Goal: Transaction & Acquisition: Book appointment/travel/reservation

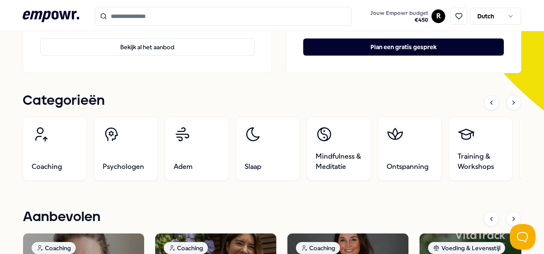
scroll to position [214, 0]
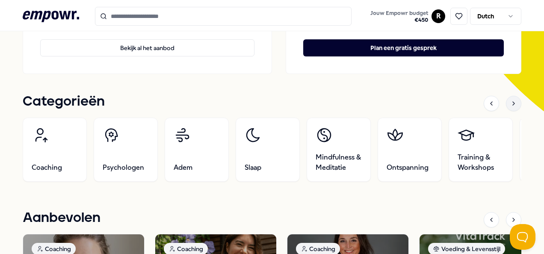
click at [506, 102] on div at bounding box center [513, 103] width 15 height 15
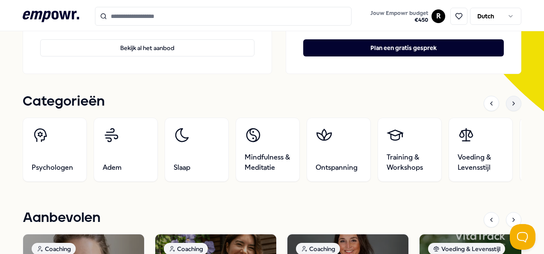
click at [506, 102] on div at bounding box center [513, 103] width 15 height 15
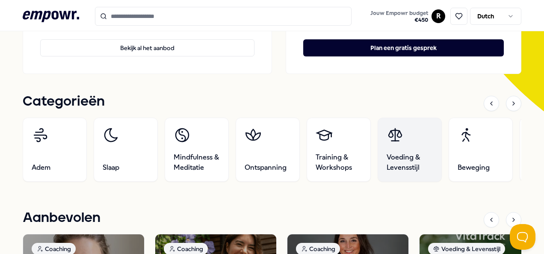
click at [415, 155] on span "Voeding & Levensstijl" at bounding box center [409, 162] width 46 height 21
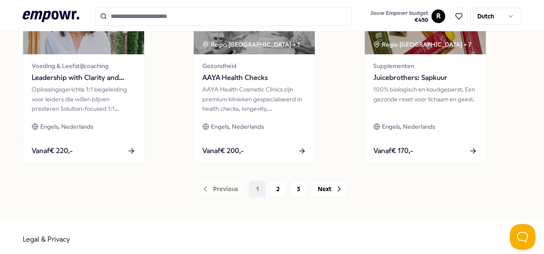
scroll to position [701, 0]
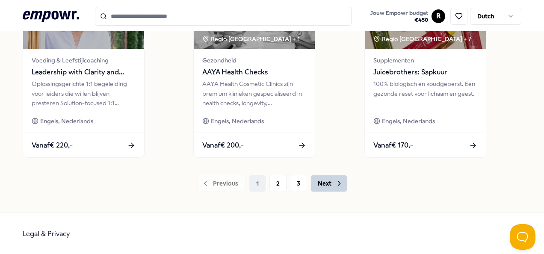
click at [326, 180] on button "Next" at bounding box center [328, 183] width 37 height 17
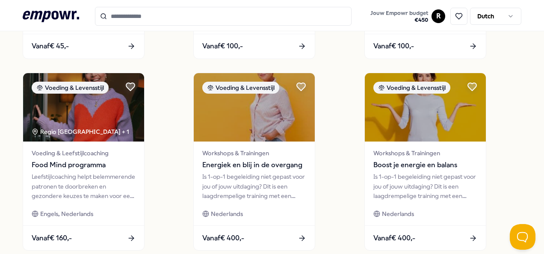
scroll to position [659, 0]
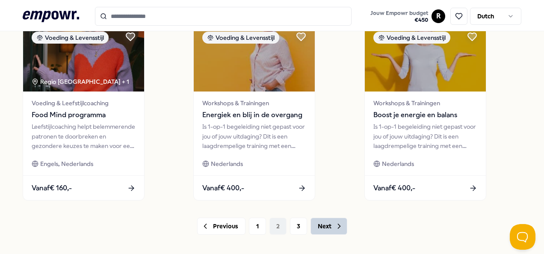
click at [327, 229] on button "Next" at bounding box center [328, 226] width 37 height 17
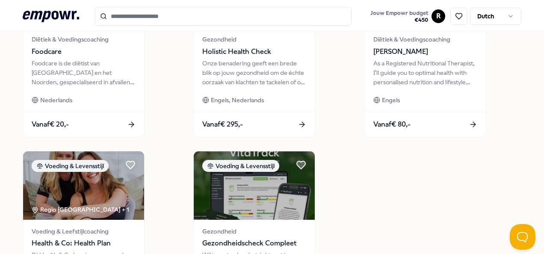
scroll to position [510, 0]
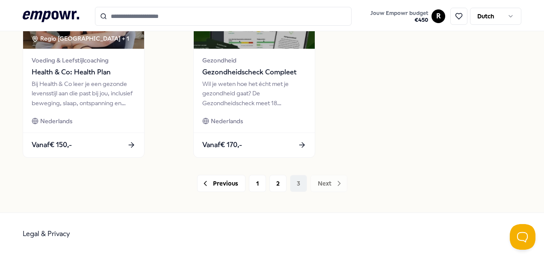
drag, startPoint x: 324, startPoint y: 176, endPoint x: 323, endPoint y: 185, distance: 8.6
click at [324, 180] on div "Previous 1 2 3 Next" at bounding box center [272, 183] width 498 height 17
click at [250, 179] on button "1" at bounding box center [257, 183] width 17 height 17
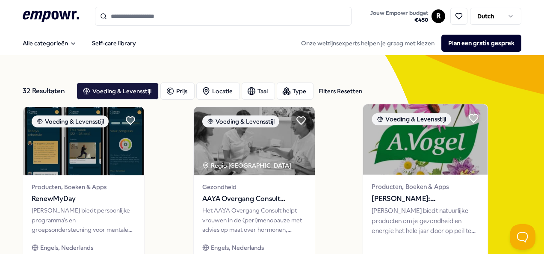
click at [438, 200] on span "[PERSON_NAME]: Supplementen" at bounding box center [424, 198] width 107 height 11
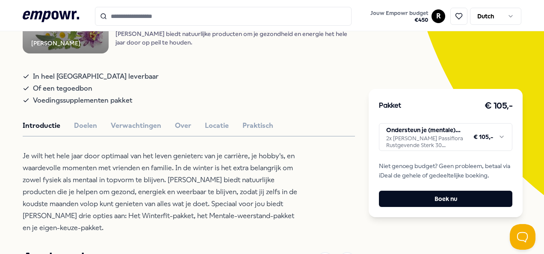
scroll to position [89, 0]
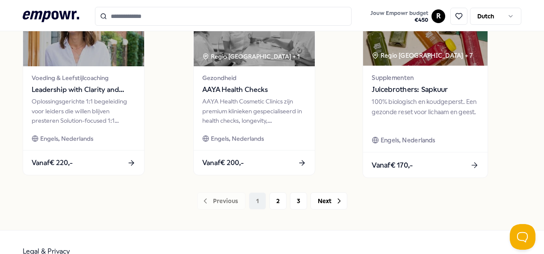
click at [448, 60] on img at bounding box center [424, 30] width 124 height 71
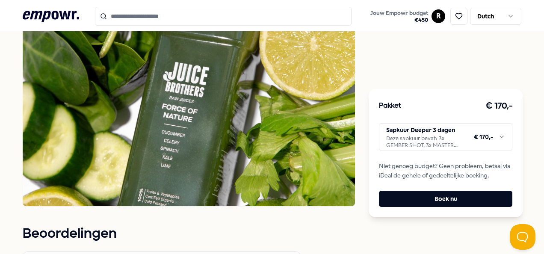
scroll to position [627, 0]
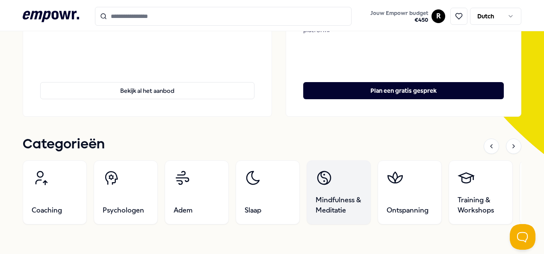
scroll to position [214, 0]
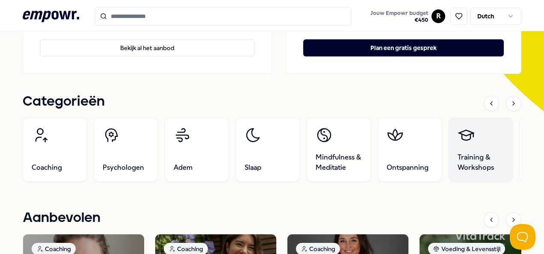
click at [465, 162] on span "Training & Workshops" at bounding box center [480, 162] width 46 height 21
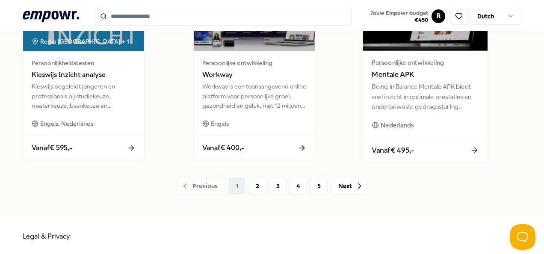
scroll to position [701, 0]
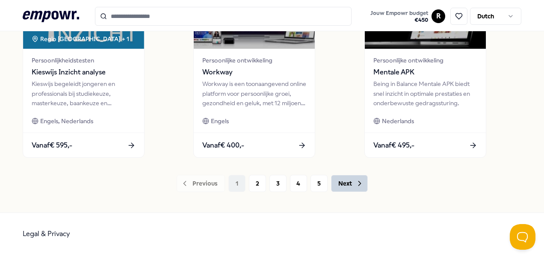
click at [348, 176] on button "Next" at bounding box center [349, 183] width 37 height 17
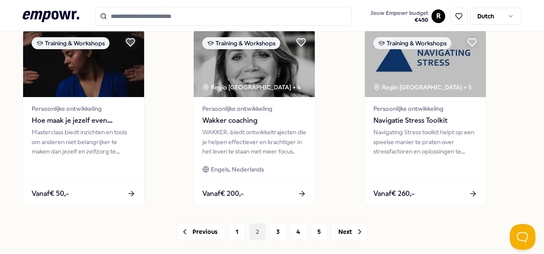
scroll to position [573, 0]
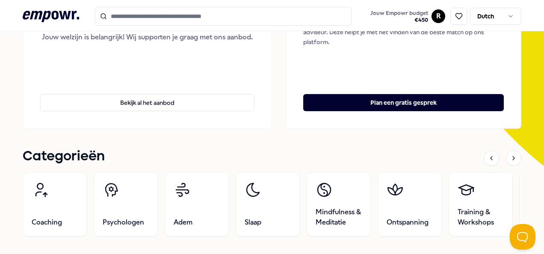
scroll to position [171, 0]
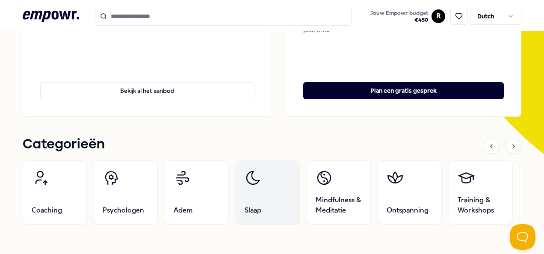
click at [295, 200] on link "Slaap" at bounding box center [268, 192] width 64 height 64
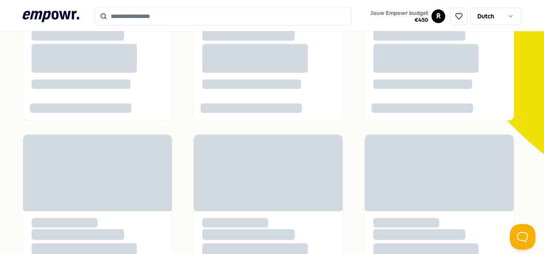
scroll to position [55, 0]
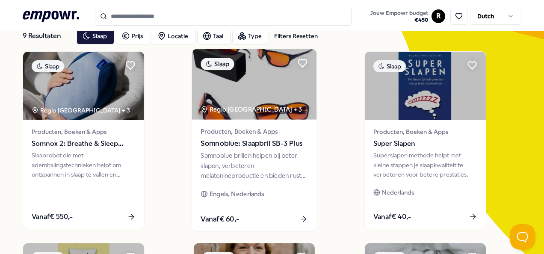
click at [257, 112] on div "Regio [GEOGRAPHIC_DATA] + 3" at bounding box center [251, 109] width 101 height 10
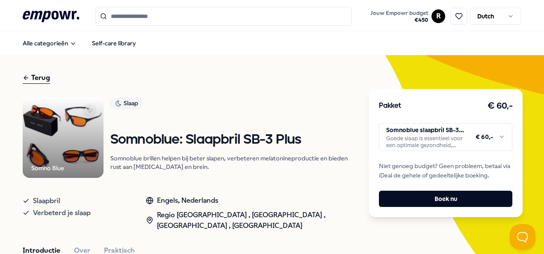
click at [87, 145] on img at bounding box center [63, 137] width 81 height 81
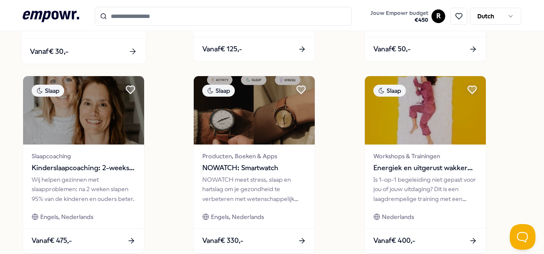
scroll to position [427, 0]
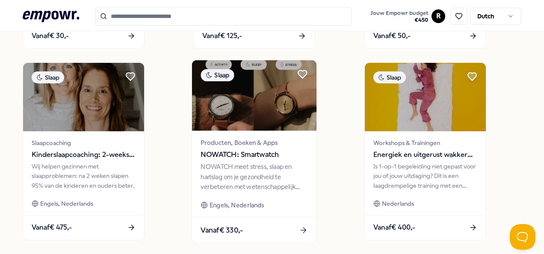
click at [248, 144] on span "Producten, Boeken & Apps" at bounding box center [254, 143] width 107 height 10
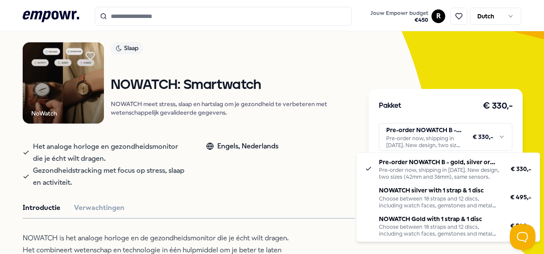
click at [441, 134] on html ".empowr-logo_svg__cls-1{fill:#03032f} Jouw Empowr budget € 450 R Dutch Alle cat…" at bounding box center [272, 127] width 544 height 254
click at [348, 68] on html ".empowr-logo_svg__cls-1{fill:#03032f} Jouw Empowr budget € 450 R Dutch Alle cat…" at bounding box center [272, 127] width 544 height 254
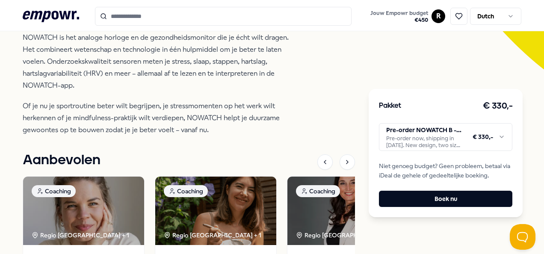
scroll to position [269, 0]
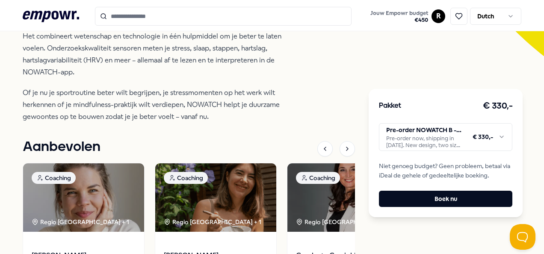
click at [435, 135] on html ".empowr-logo_svg__cls-1{fill:#03032f} Jouw Empowr budget € 450 R Dutch Alle cat…" at bounding box center [272, 127] width 544 height 254
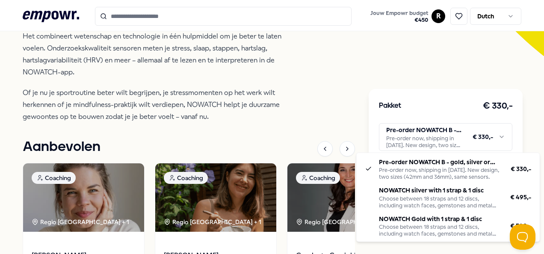
click at [451, 59] on html ".empowr-logo_svg__cls-1{fill:#03032f} Jouw Empowr budget € 450 R Dutch Alle cat…" at bounding box center [272, 127] width 544 height 254
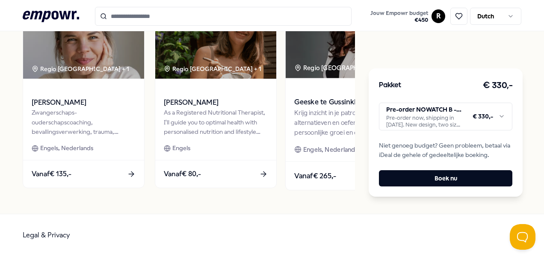
scroll to position [422, 0]
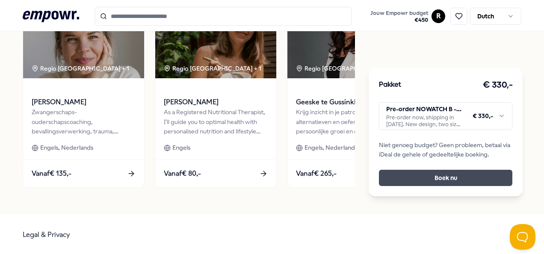
click at [448, 177] on button "Boek nu" at bounding box center [445, 177] width 133 height 16
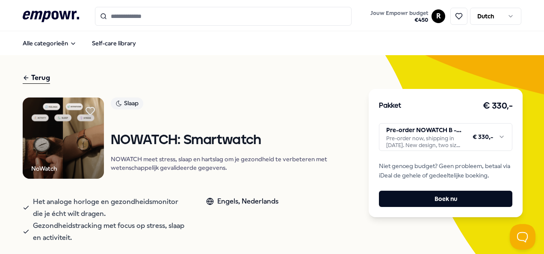
click at [56, 128] on img at bounding box center [63, 137] width 81 height 81
click at [39, 170] on div "NoWatch" at bounding box center [44, 168] width 26 height 9
click at [62, 105] on img at bounding box center [63, 137] width 81 height 81
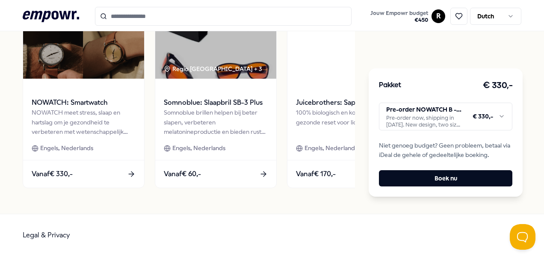
scroll to position [422, 0]
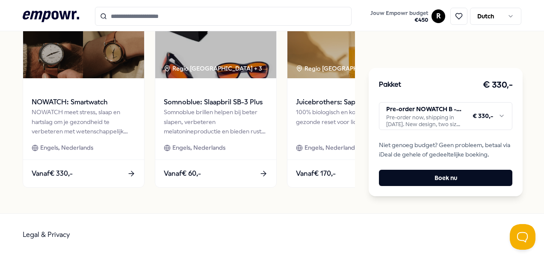
click at [457, 142] on span "Niet genoeg budget? Geen probleem, betaal via iDeal de gehele of gedeeltelijke …" at bounding box center [445, 149] width 133 height 19
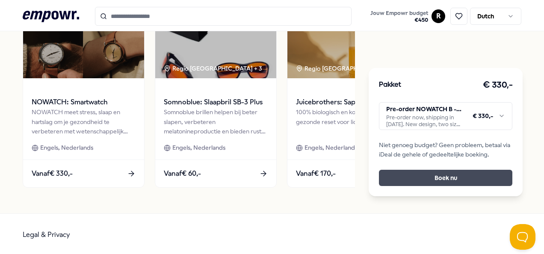
click at [455, 177] on button "Boek nu" at bounding box center [445, 177] width 133 height 16
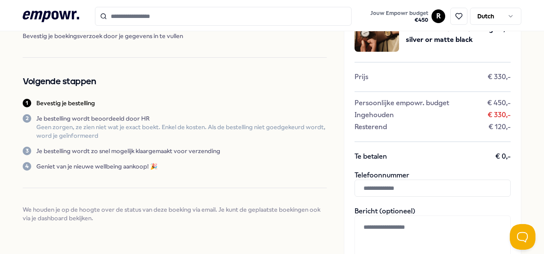
scroll to position [43, 0]
